Goal: Task Accomplishment & Management: Use online tool/utility

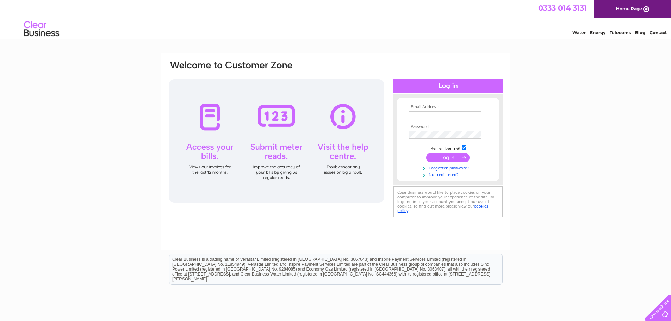
type input "[EMAIL_ADDRESS][DOMAIN_NAME]"
click at [452, 155] on input "submit" at bounding box center [447, 157] width 43 height 10
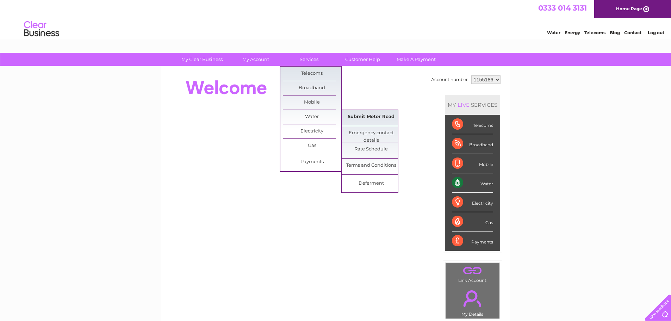
click at [375, 117] on link "Submit Meter Read" at bounding box center [371, 117] width 58 height 14
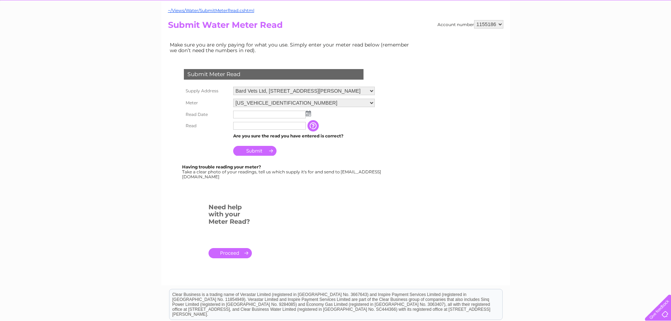
scroll to position [70, 0]
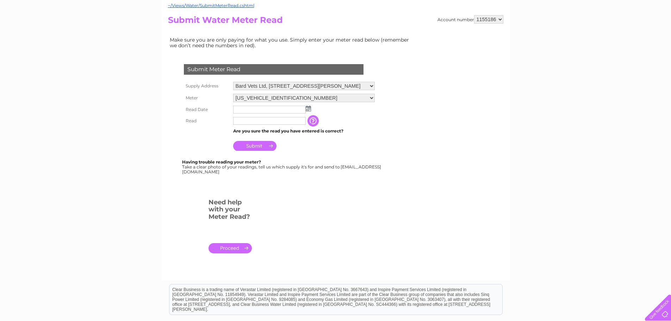
click at [311, 109] on td at bounding box center [303, 109] width 145 height 11
click at [308, 110] on img at bounding box center [308, 109] width 5 height 6
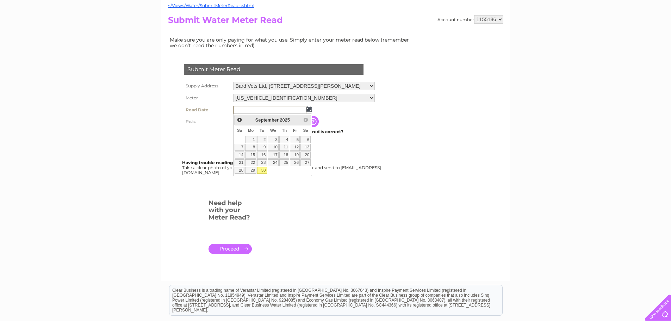
click at [261, 170] on link "30" at bounding box center [262, 170] width 10 height 7
type input "2025/09/30"
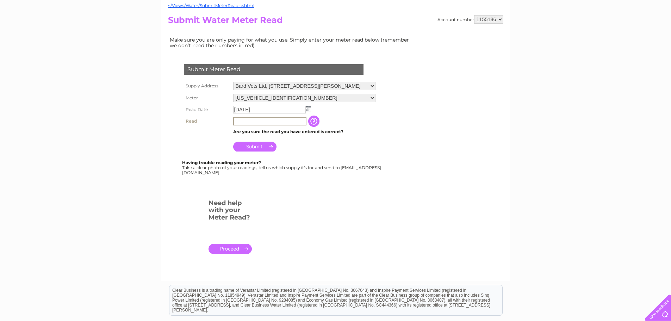
click at [277, 121] on input "text" at bounding box center [269, 121] width 73 height 8
type input "5401"
click at [255, 144] on input "Submit" at bounding box center [254, 146] width 43 height 10
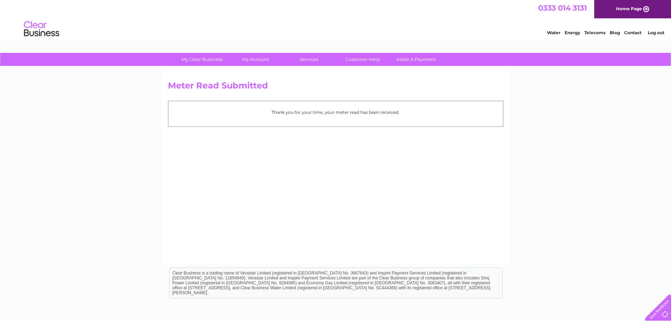
click at [655, 31] on link "Log out" at bounding box center [655, 32] width 17 height 5
